Goal: Check status: Check status

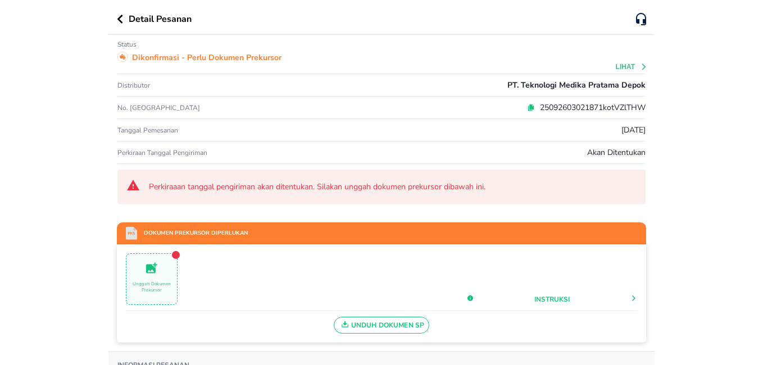
scroll to position [56, 0]
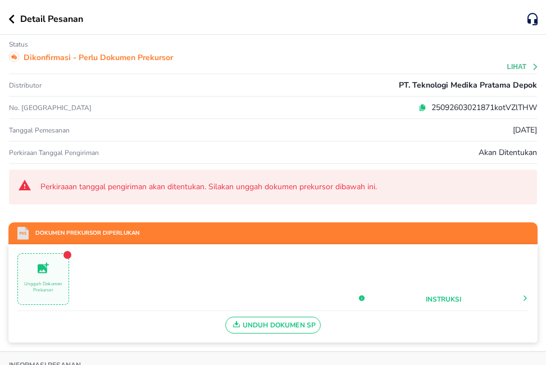
click at [39, 291] on p "Unggah Dokumen Prekursor" at bounding box center [43, 287] width 51 height 12
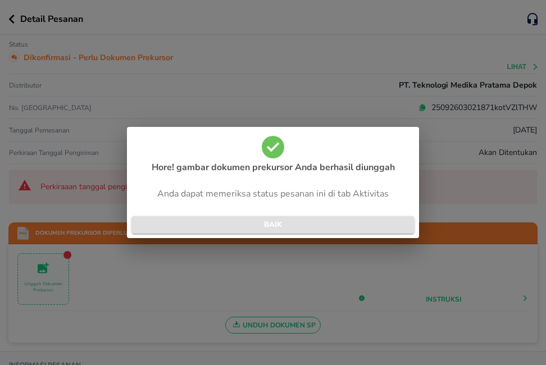
click at [299, 226] on span "BAIK" at bounding box center [272, 225] width 265 height 13
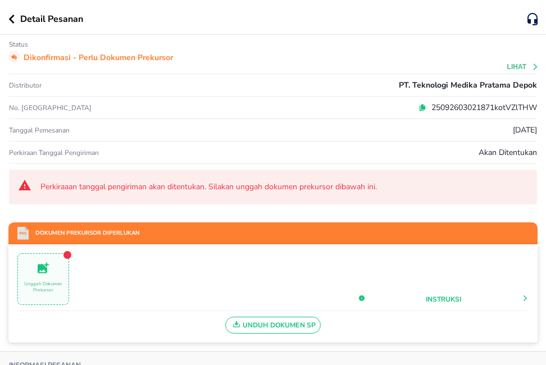
click at [52, 281] on p "Unggah Dokumen Prekursor" at bounding box center [43, 287] width 51 height 12
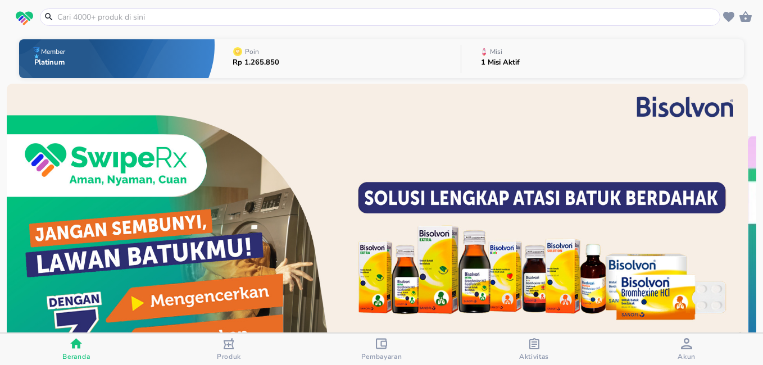
click at [527, 347] on div "Aktivitas" at bounding box center [534, 349] width 30 height 23
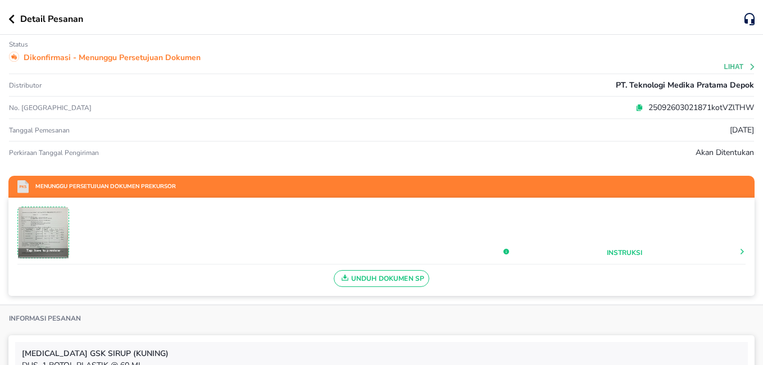
click at [15, 19] on button "button" at bounding box center [14, 19] width 12 height 9
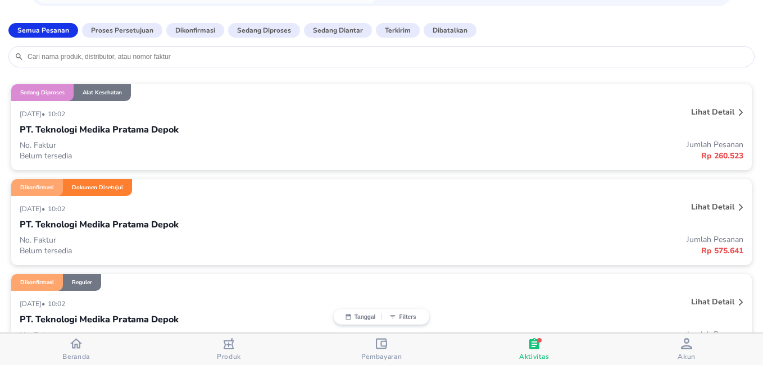
scroll to position [112, 0]
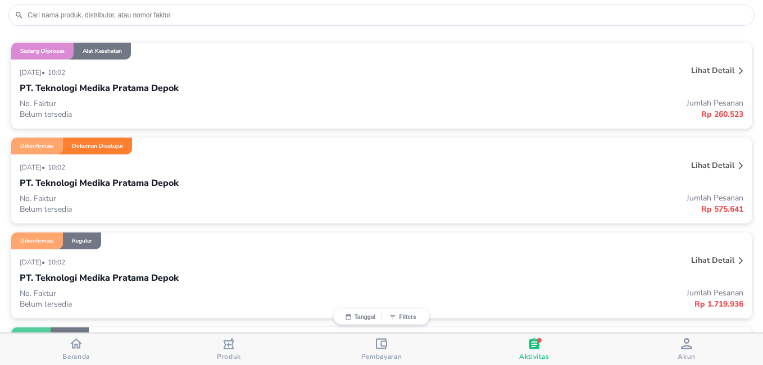
click at [546, 260] on p "Lihat detail" at bounding box center [712, 260] width 43 height 11
click at [546, 69] on p "Lihat detail" at bounding box center [712, 70] width 43 height 11
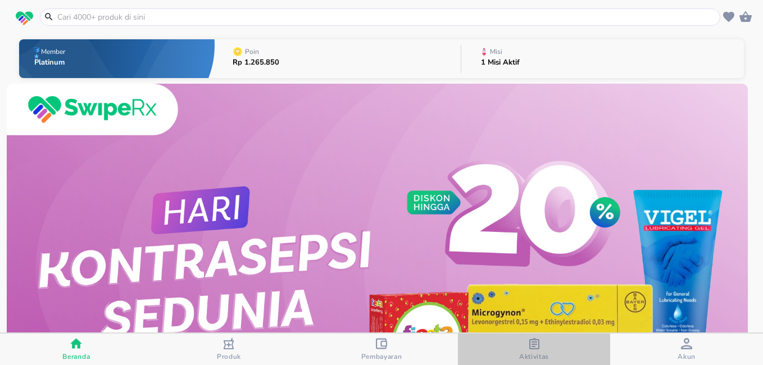
click at [531, 347] on icon "button" at bounding box center [534, 343] width 11 height 11
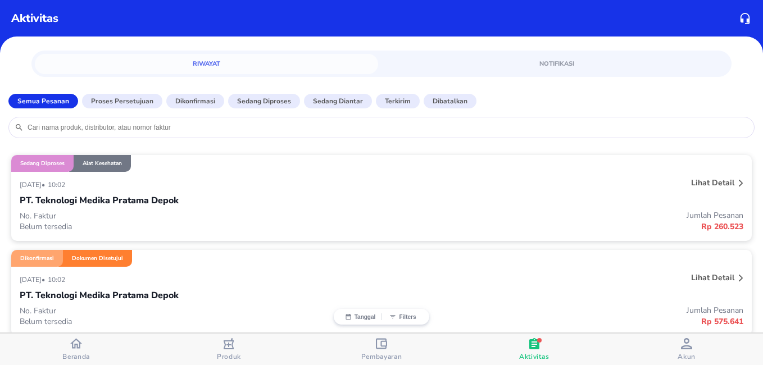
click at [711, 180] on p "Lihat detail" at bounding box center [712, 183] width 43 height 11
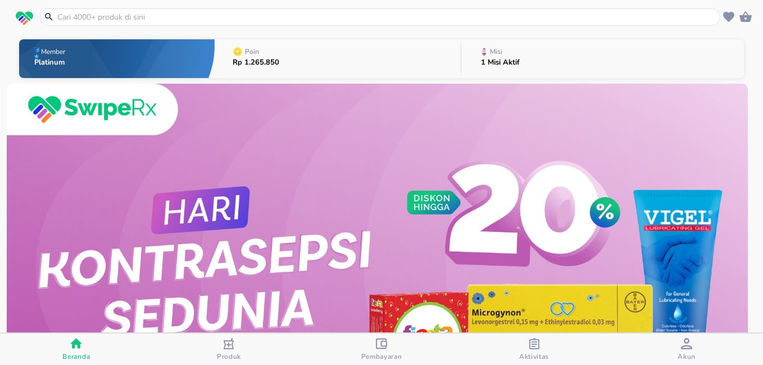
click at [536, 342] on icon "button" at bounding box center [534, 343] width 10 height 11
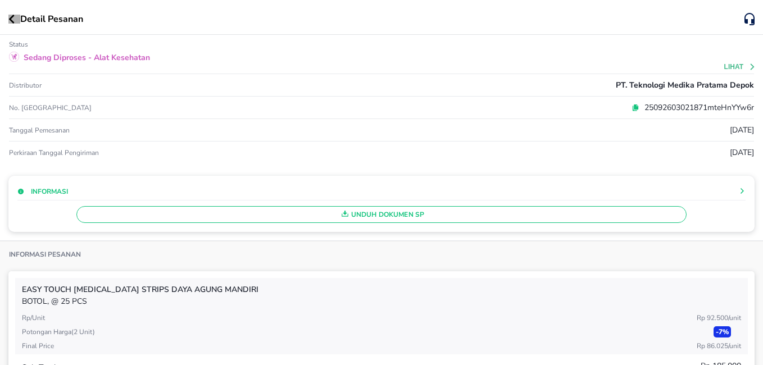
click at [13, 22] on icon "button" at bounding box center [12, 19] width 6 height 9
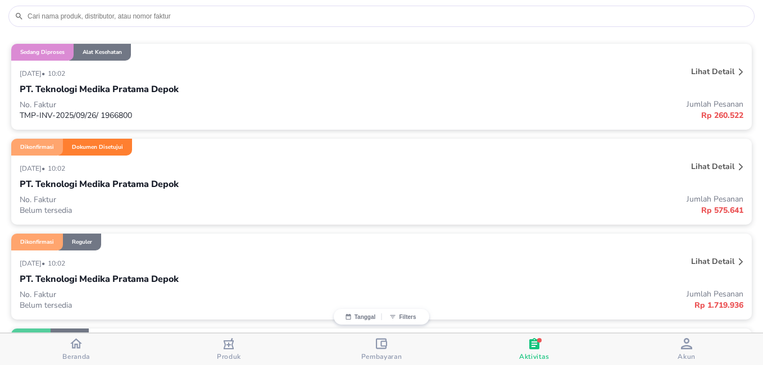
scroll to position [112, 0]
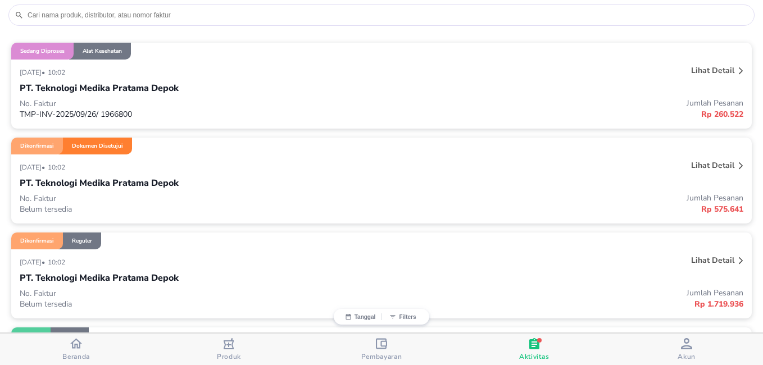
click at [715, 258] on p "Lihat detail" at bounding box center [712, 260] width 43 height 11
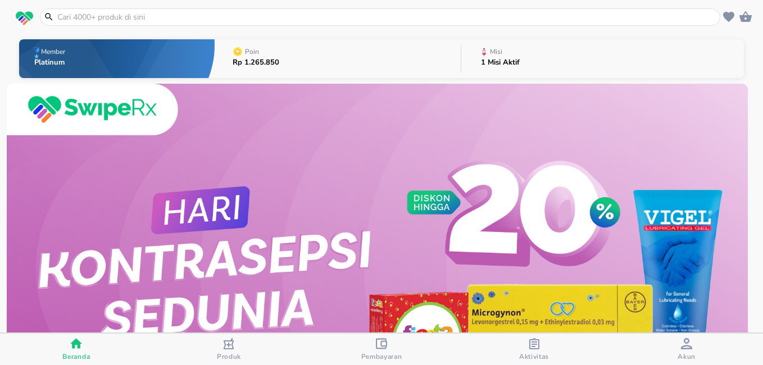
click at [536, 344] on icon "button" at bounding box center [534, 343] width 10 height 11
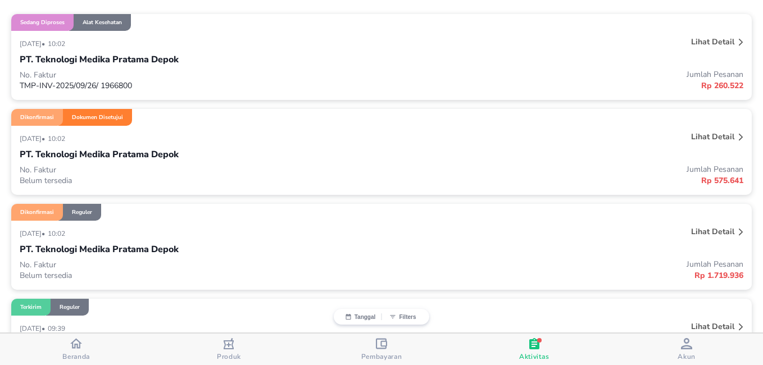
scroll to position [169, 0]
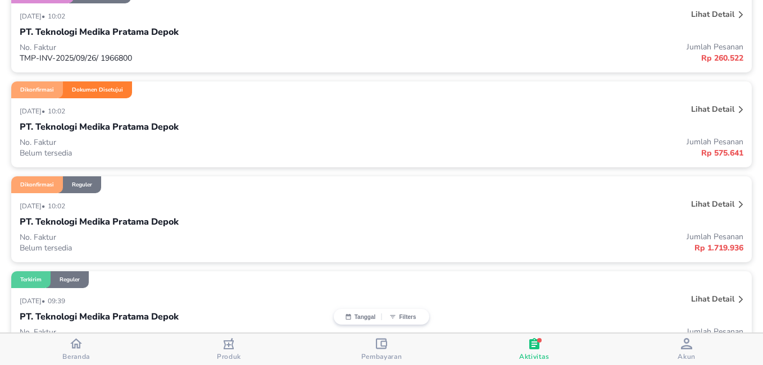
click at [714, 204] on p "Lihat detail" at bounding box center [712, 204] width 43 height 11
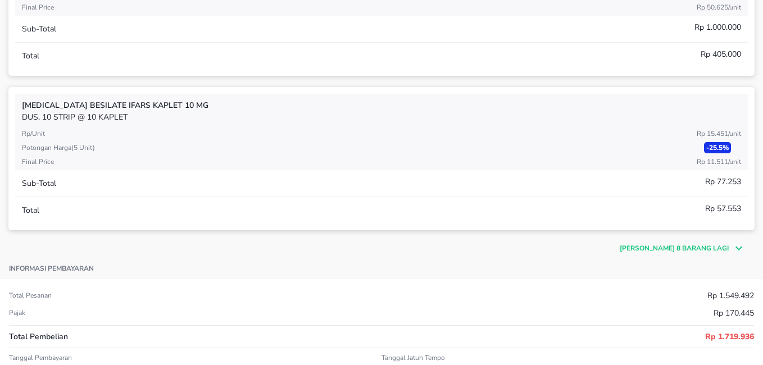
scroll to position [393, 0]
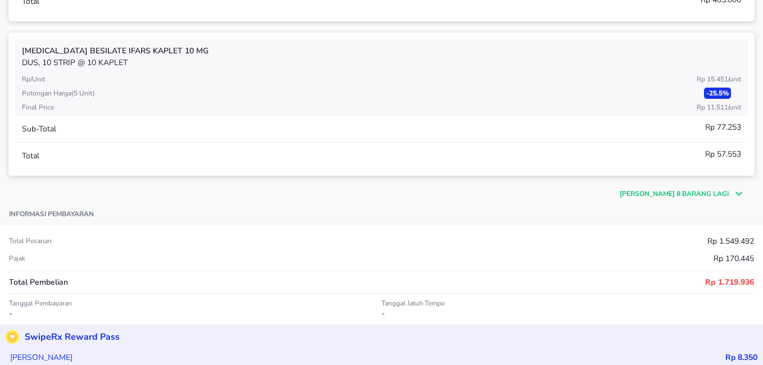
click at [642, 194] on p "Masih ada 8 barang lagi" at bounding box center [674, 194] width 109 height 10
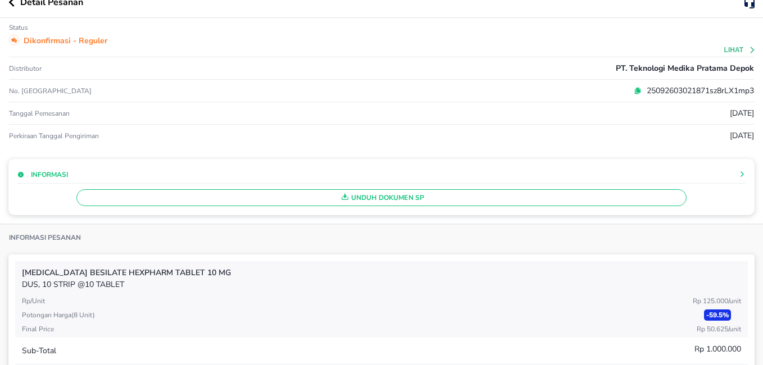
scroll to position [0, 0]
